Goal: Task Accomplishment & Management: Complete application form

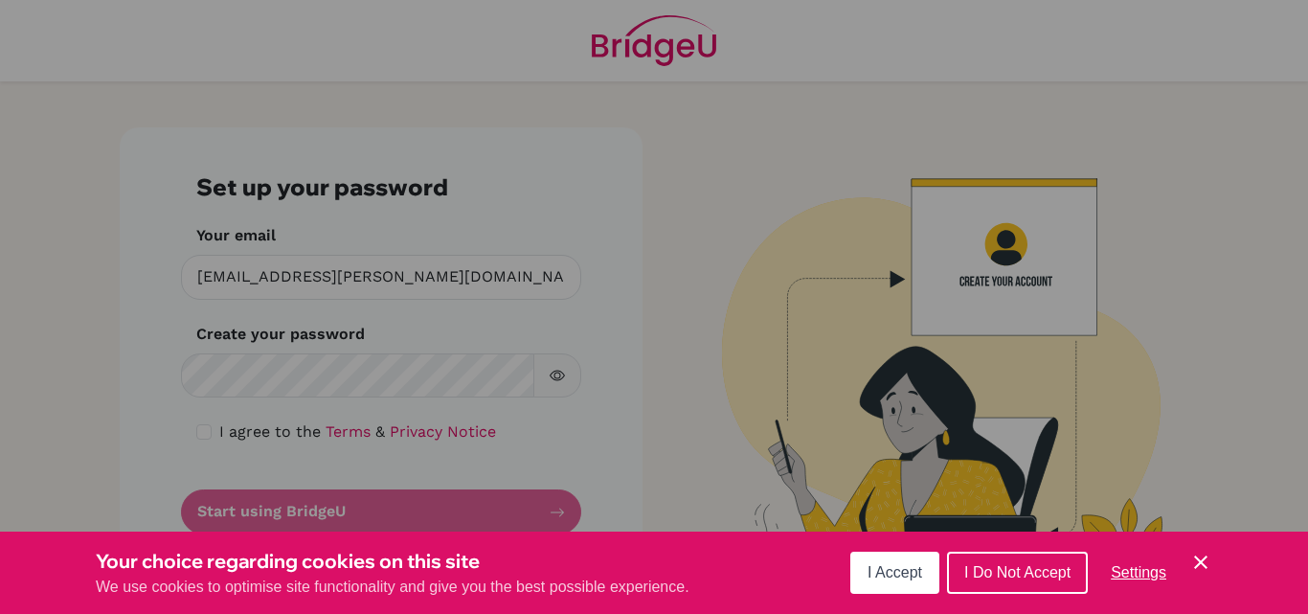
click at [918, 584] on button "I Accept" at bounding box center [894, 573] width 89 height 42
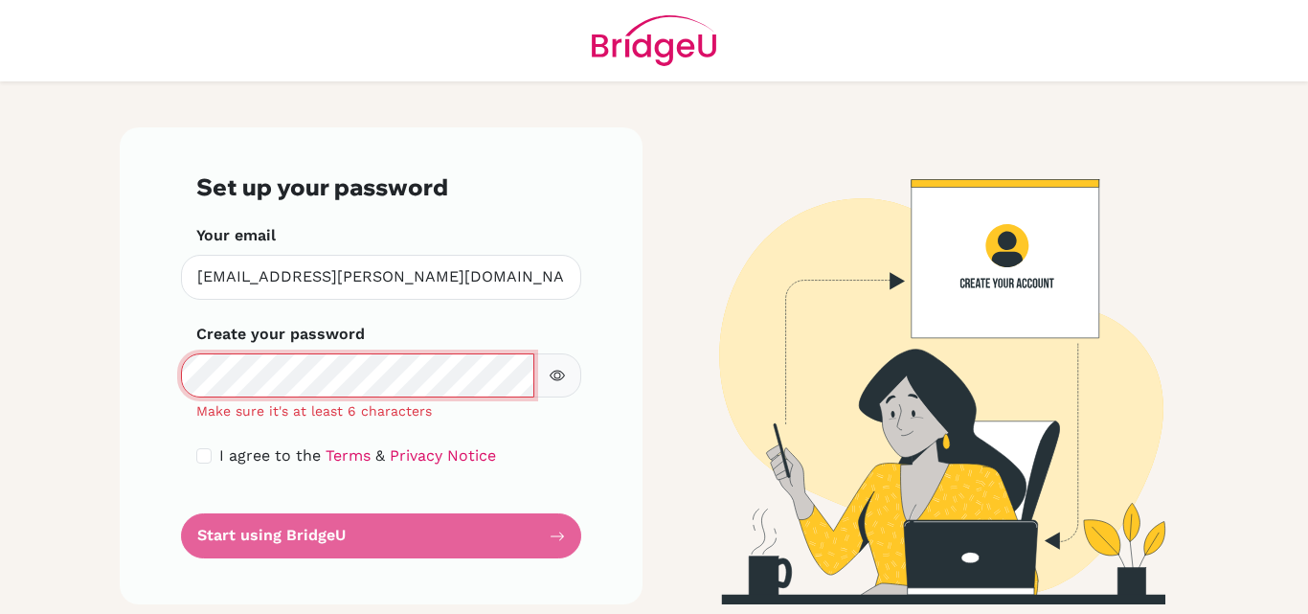
click at [169, 417] on div "Set up your password Your email swathi.veluvolu@iis.kh.edu.tw Invalid email Cre…" at bounding box center [381, 365] width 523 height 477
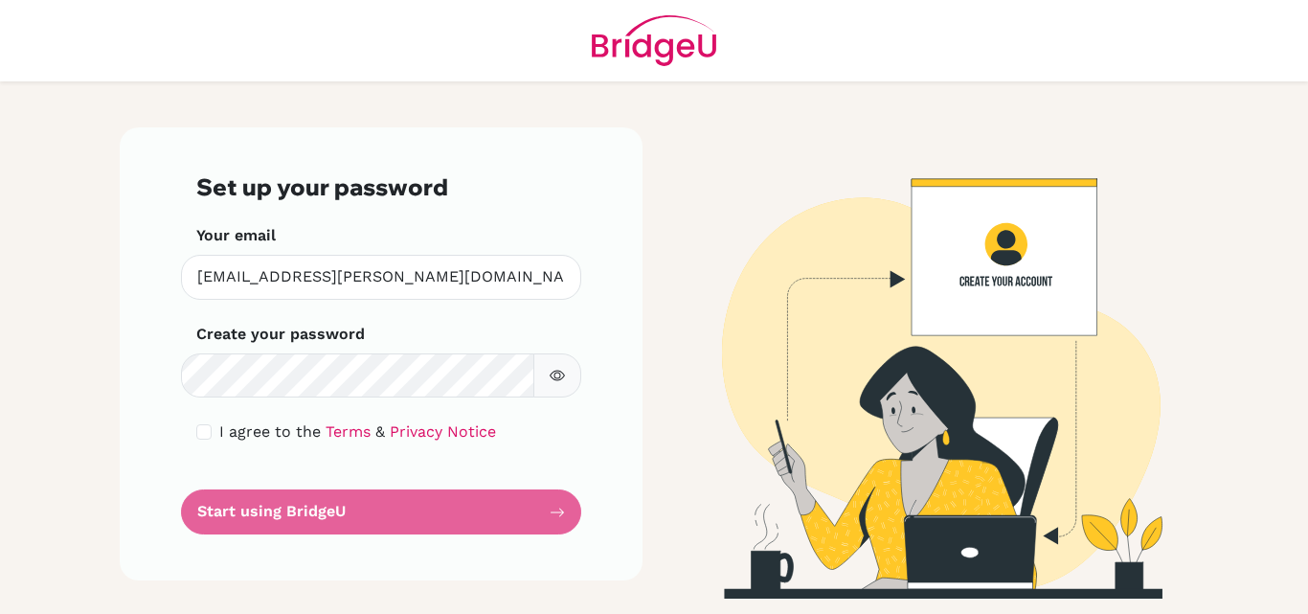
click at [325, 510] on form "Set up your password Your email swathi.veluvolu@iis.kh.edu.tw Invalid email Cre…" at bounding box center [381, 353] width 370 height 361
click at [205, 430] on input "checkbox" at bounding box center [203, 431] width 15 height 15
checkbox input "true"
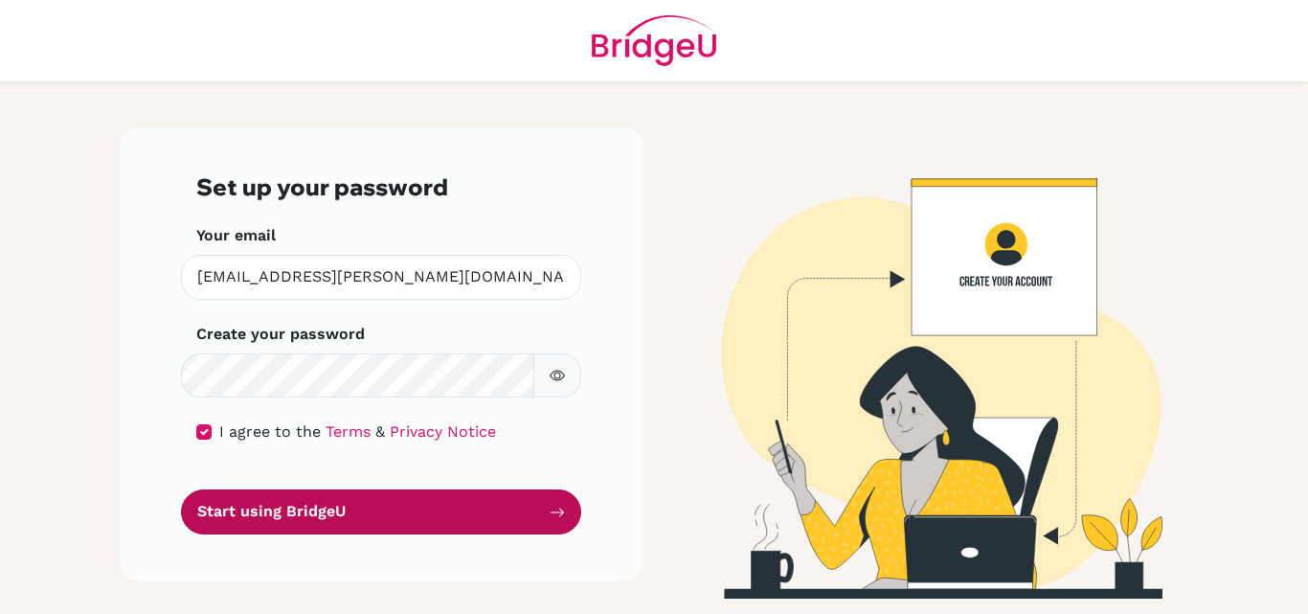
click at [263, 514] on button "Start using BridgeU" at bounding box center [381, 511] width 400 height 45
